Goal: Task Accomplishment & Management: Use online tool/utility

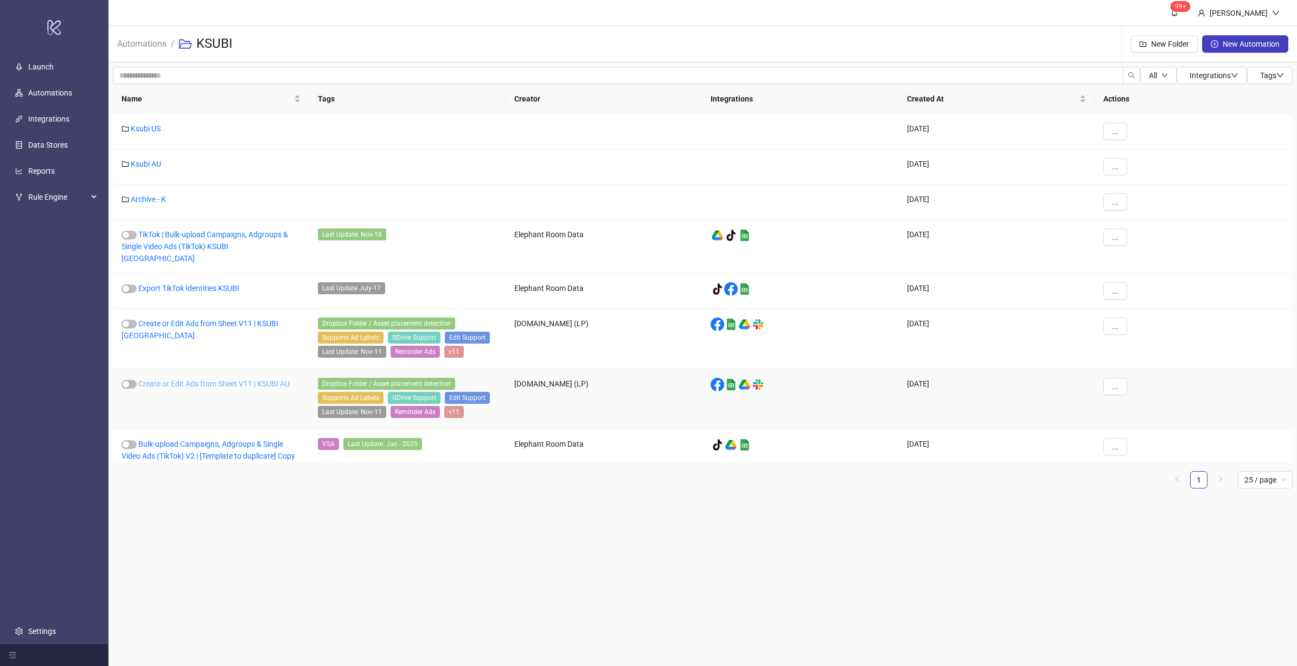
click at [225, 379] on link "Create or Edit Ads from Sheet V11 | KSUBI AU" at bounding box center [213, 383] width 151 height 9
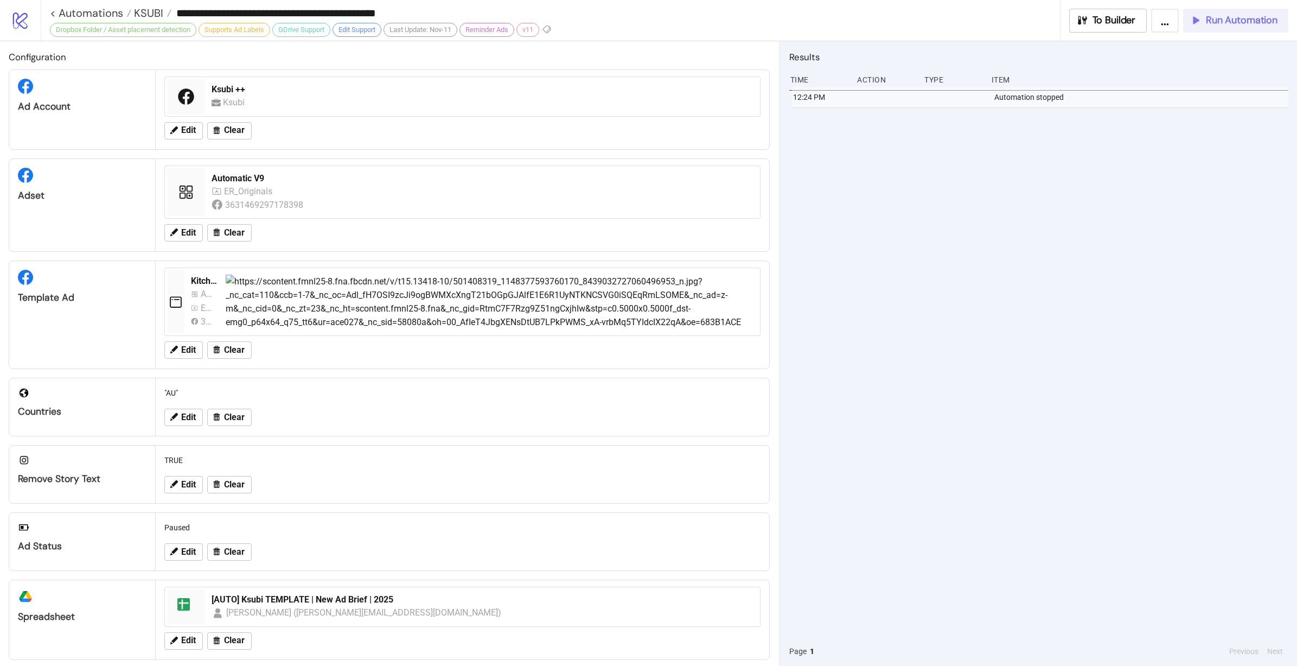
click at [1221, 21] on span "Run Automation" at bounding box center [1242, 20] width 72 height 12
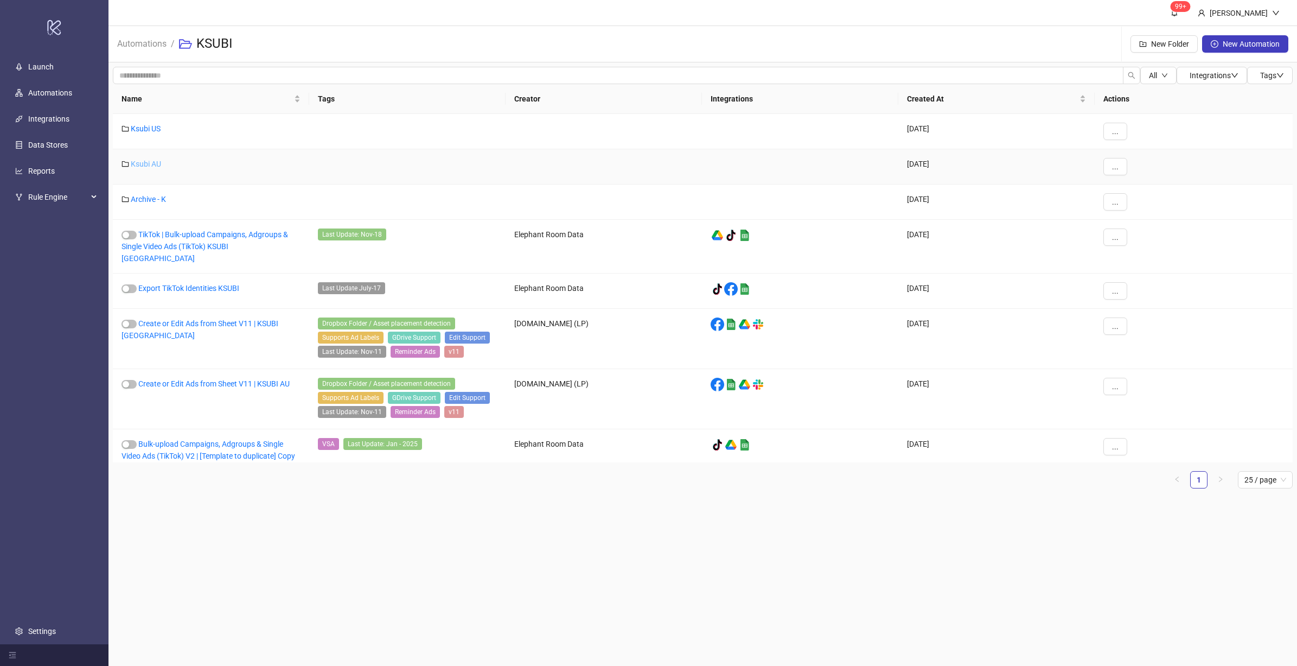
click at [151, 160] on link "Ksubi AU" at bounding box center [146, 164] width 30 height 9
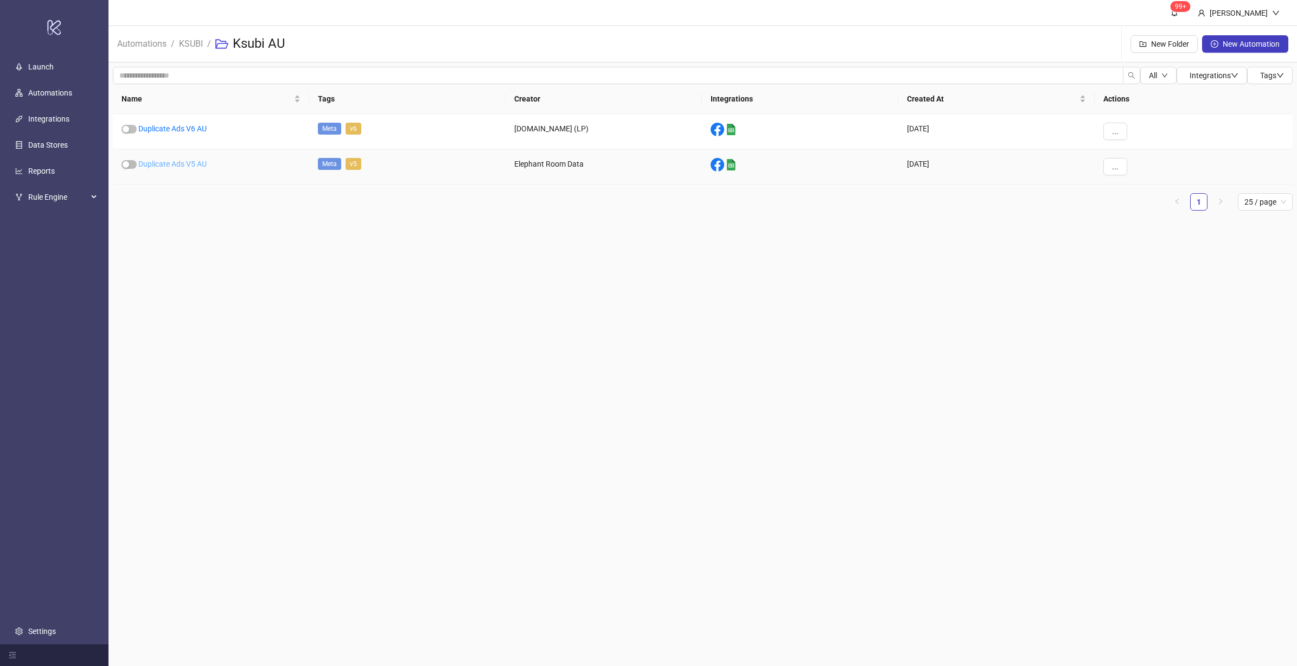
click at [186, 161] on link "Duplicate Ads V5 AU" at bounding box center [172, 164] width 68 height 9
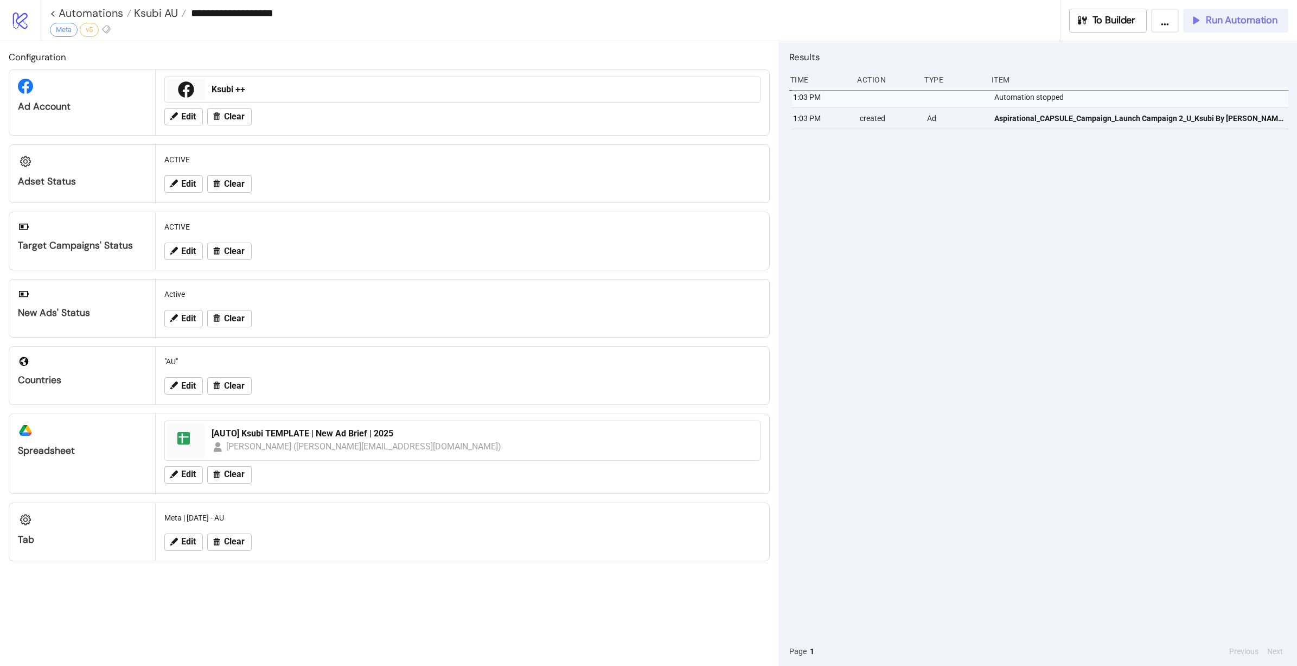
click at [1258, 26] on span "Run Automation" at bounding box center [1242, 20] width 72 height 12
